Goal: Task Accomplishment & Management: Manage account settings

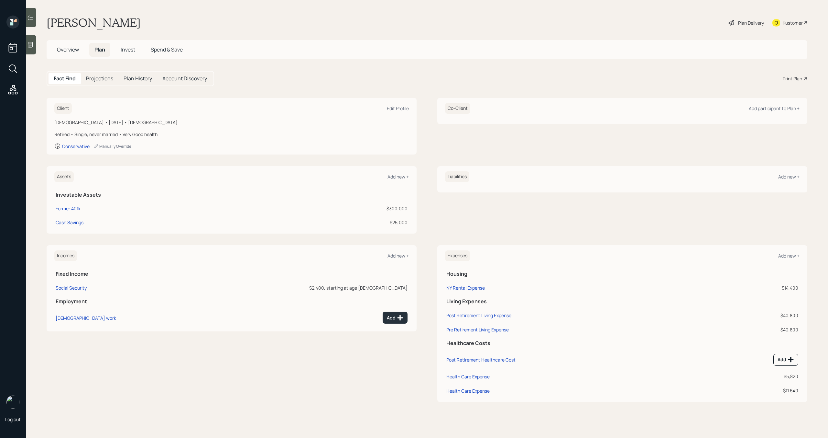
click at [124, 48] on span "Invest" at bounding box center [128, 49] width 15 height 7
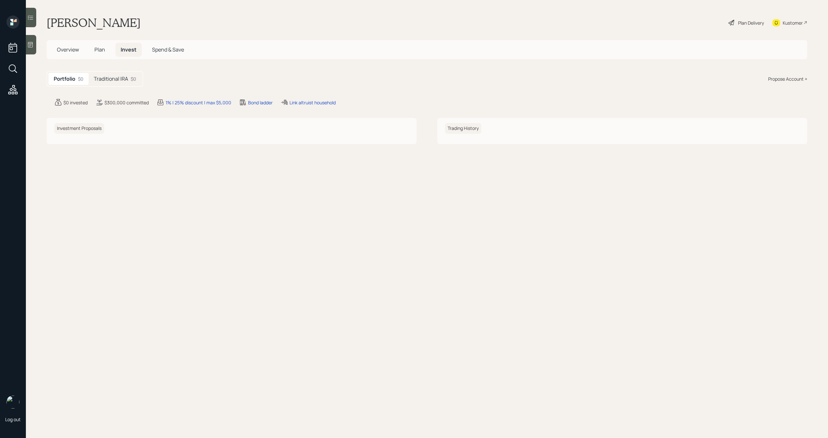
click at [110, 80] on h5 "Traditional IRA" at bounding box center [111, 79] width 34 height 6
